Goal: Information Seeking & Learning: Learn about a topic

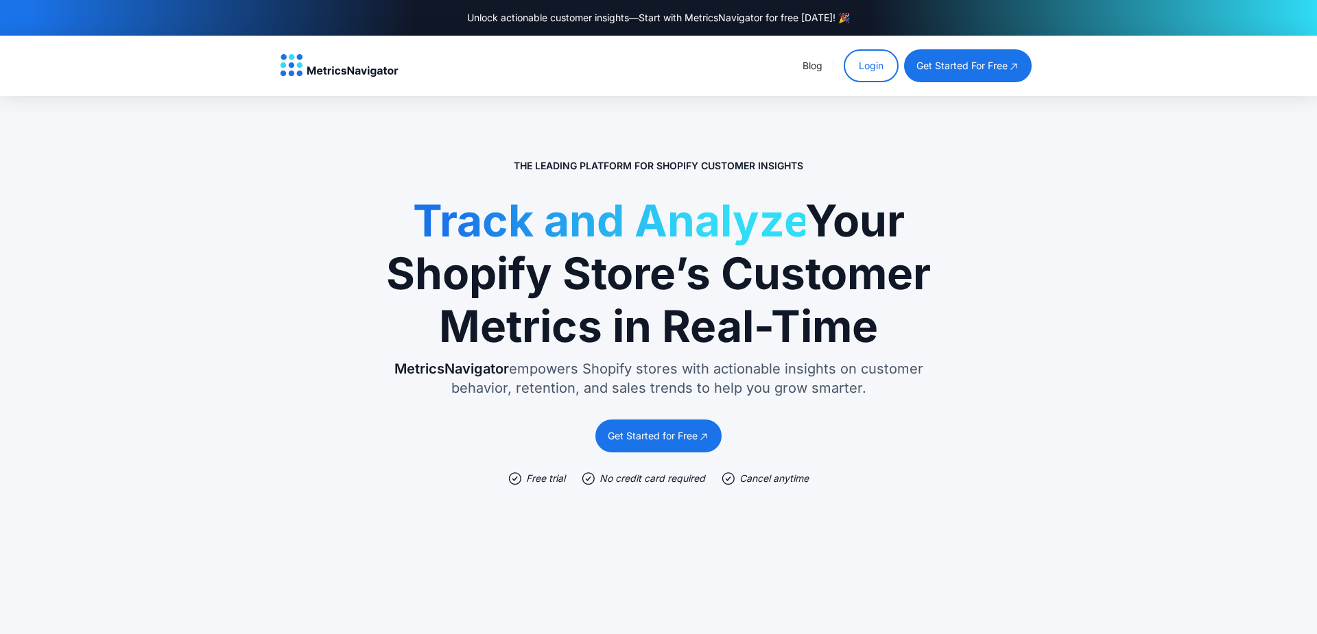
click at [1112, 170] on section "The Leading Platform for Shopify Customer Insights Track and Analyze Your Shopi…" at bounding box center [658, 474] width 1317 height 756
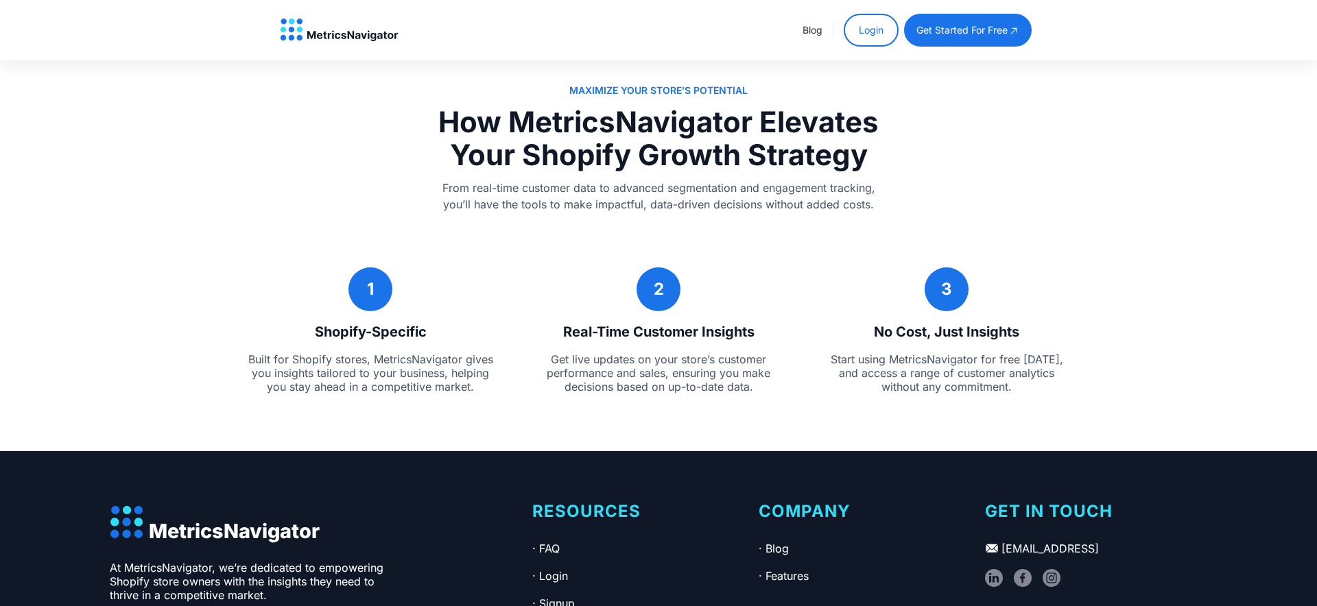
scroll to position [2586, 0]
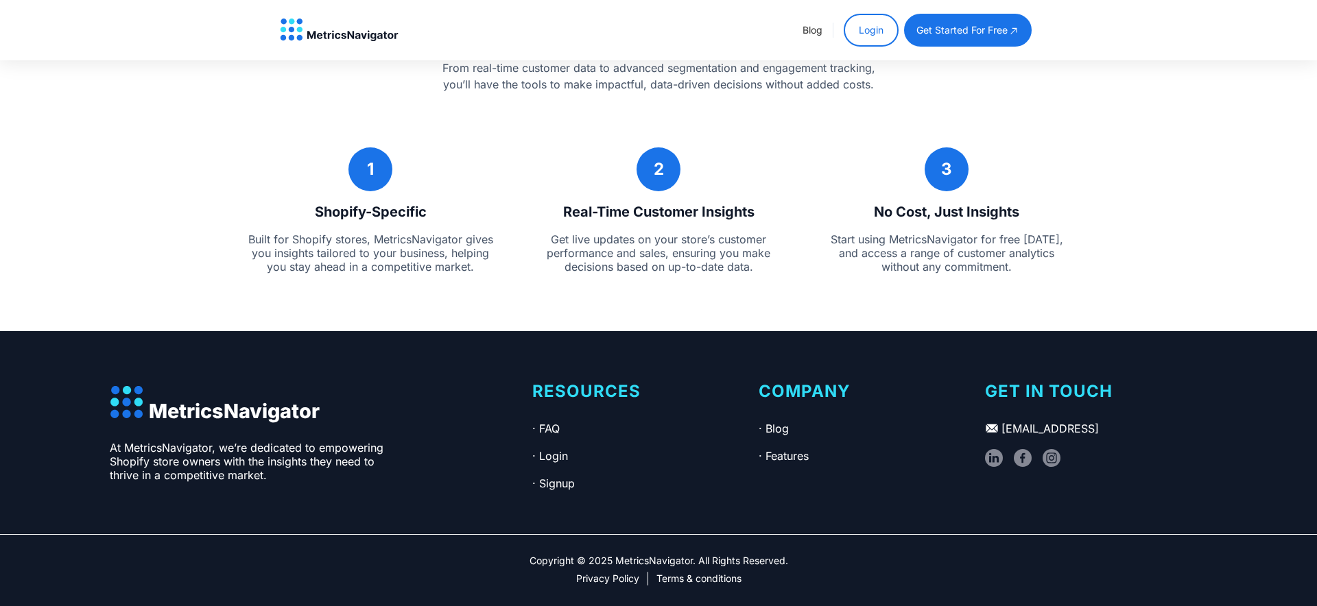
drag, startPoint x: 612, startPoint y: 554, endPoint x: 676, endPoint y: 546, distance: 64.3
click at [676, 546] on div "Copyright © 2025 MetricsNavigator. All Rights Reserved. Privacy Policy Terms & …" at bounding box center [658, 570] width 1317 height 72
drag, startPoint x: 617, startPoint y: 559, endPoint x: 693, endPoint y: 563, distance: 75.5
click at [693, 563] on div "Copyright © 2025 MetricsNavigator. All Rights Reserved." at bounding box center [658, 560] width 259 height 11
copy div "MetricsNavigator"
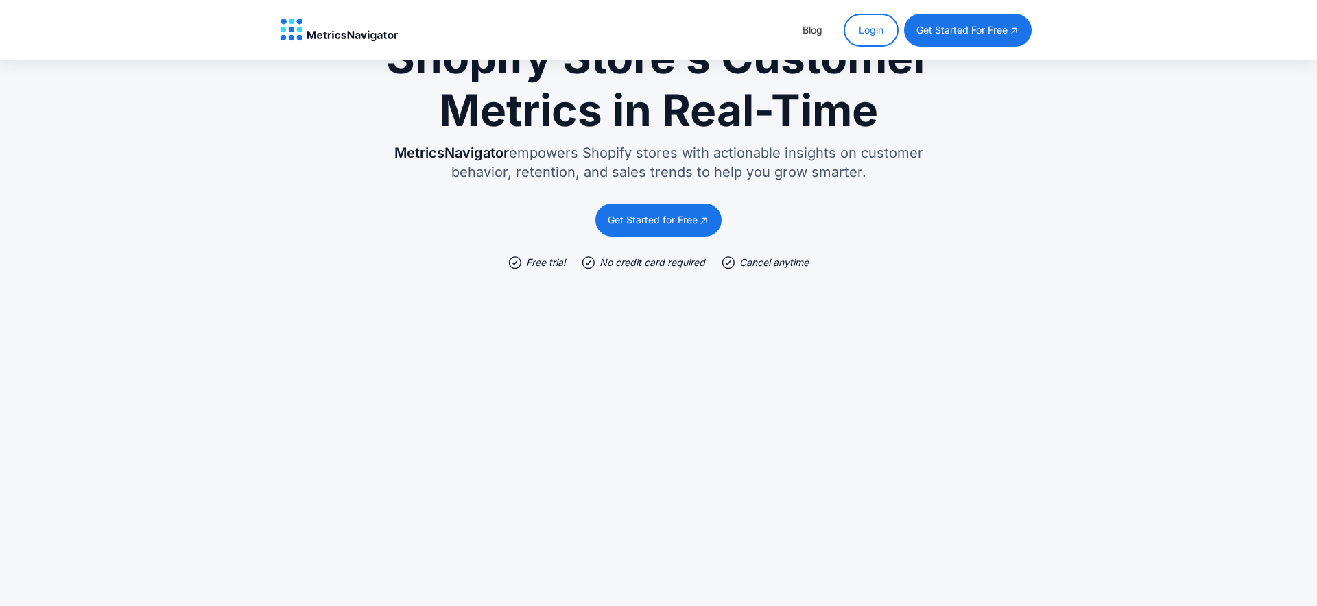
scroll to position [0, 0]
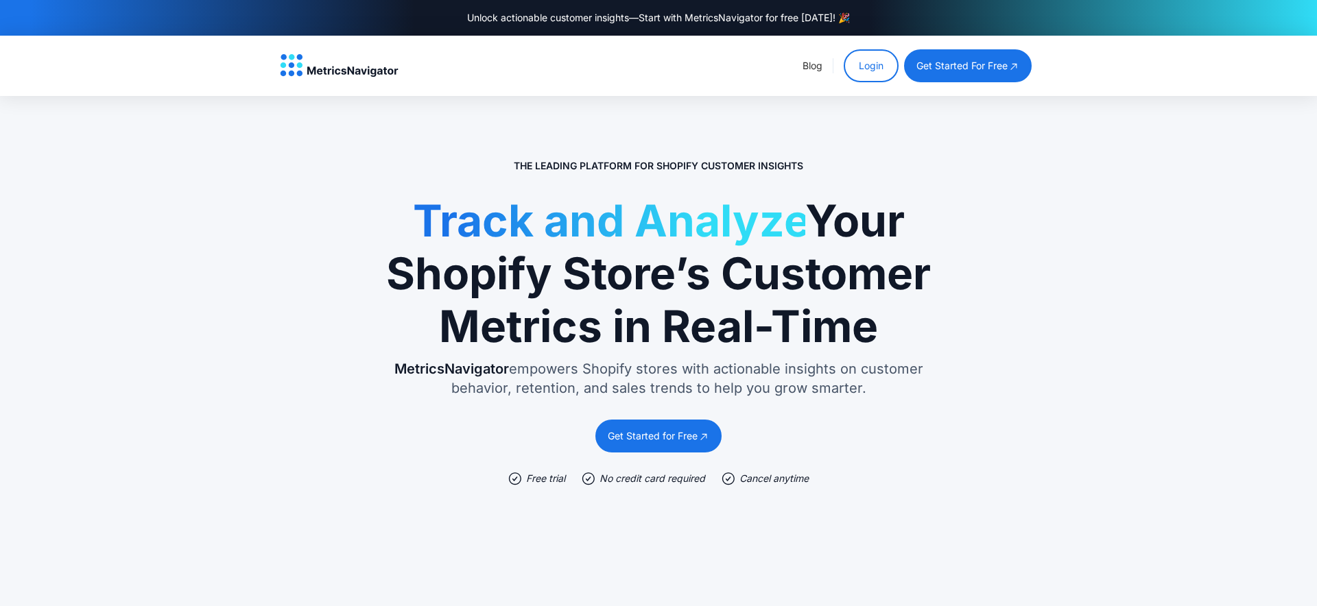
click at [1151, 335] on section "The Leading Platform for Shopify Customer Insights Track and Analyze Your Shopi…" at bounding box center [658, 474] width 1317 height 756
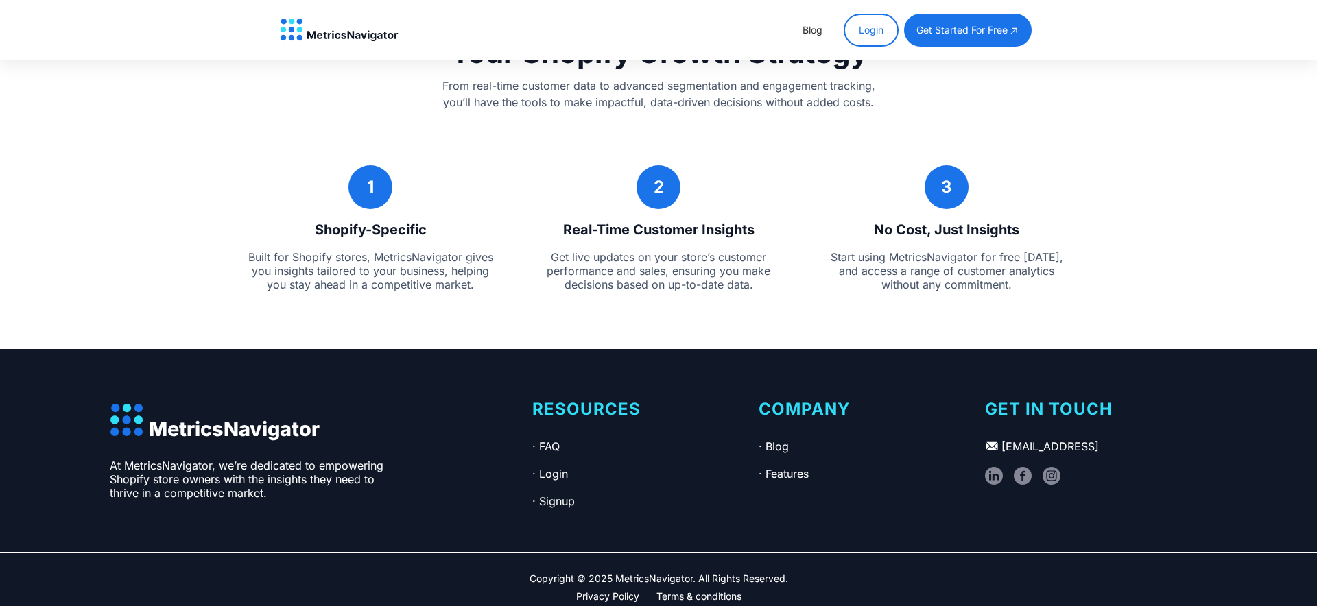
scroll to position [2586, 0]
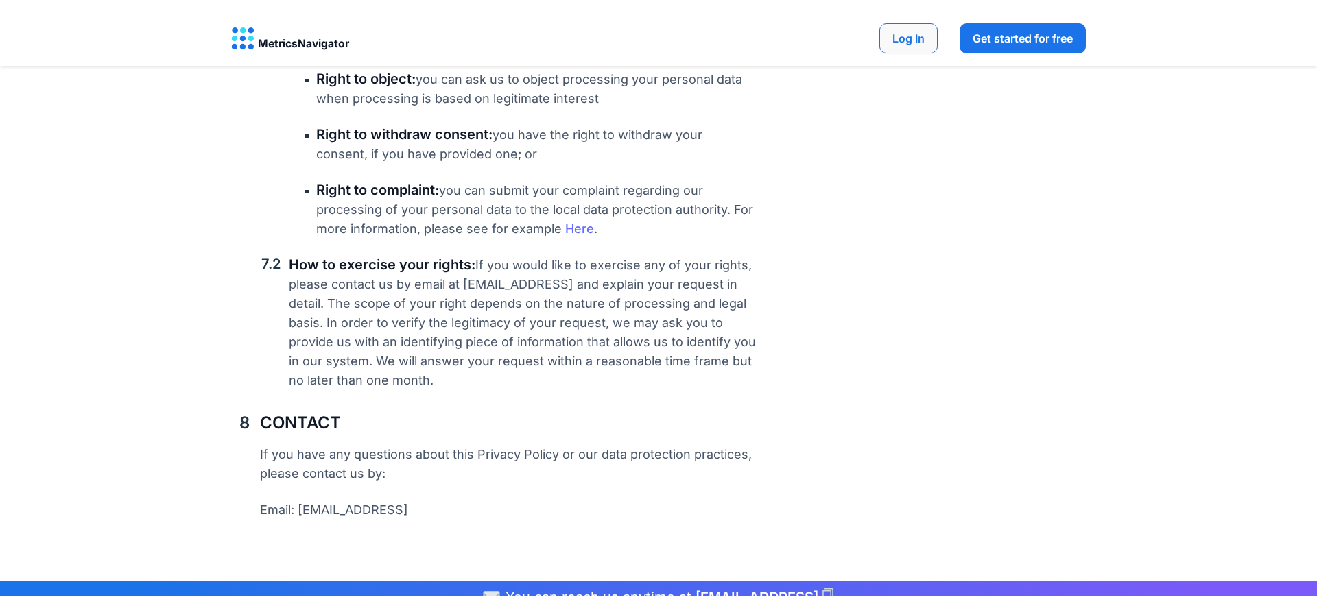
scroll to position [972, 0]
